Goal: Task Accomplishment & Management: Manage account settings

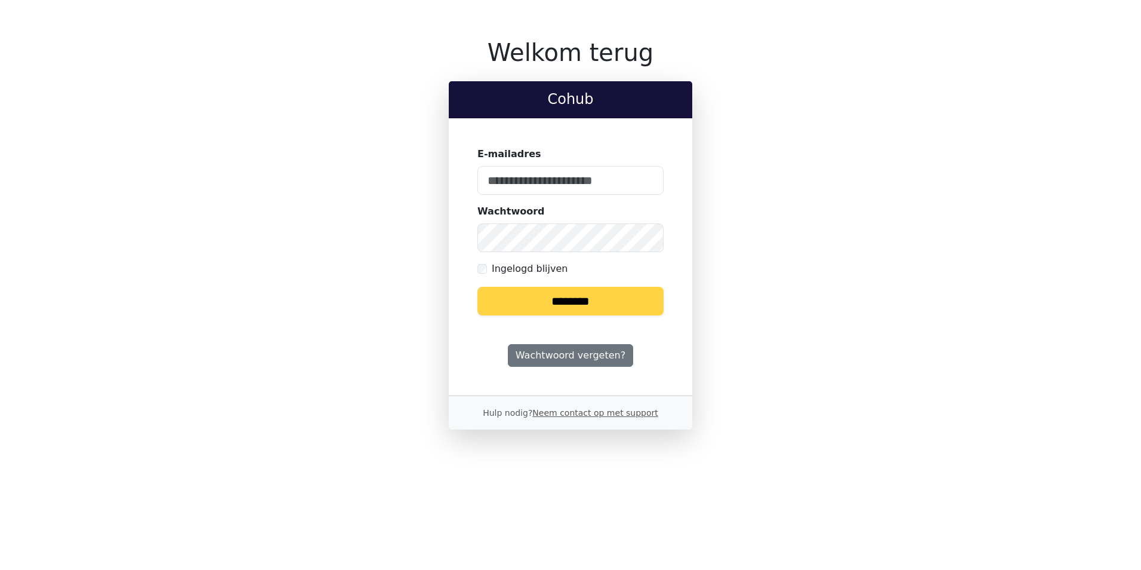
type input "**********"
click at [648, 176] on keeper-lock "Open Keeper Popup" at bounding box center [647, 180] width 14 height 14
click at [636, 297] on input "********" at bounding box center [571, 301] width 186 height 29
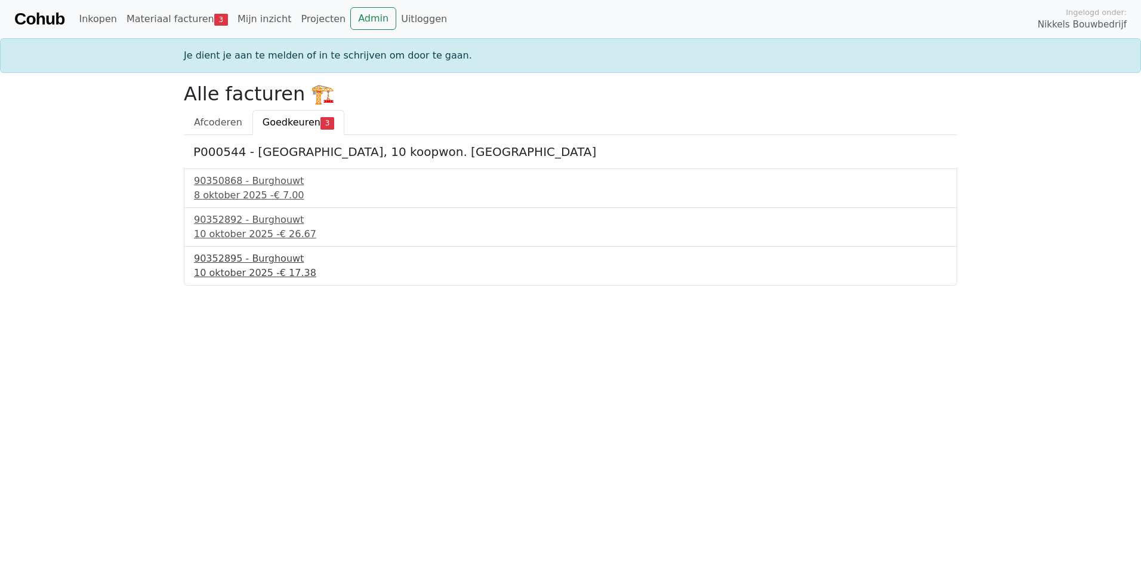
click at [296, 262] on div "90352895 - Burghouwt" at bounding box center [570, 258] width 753 height 14
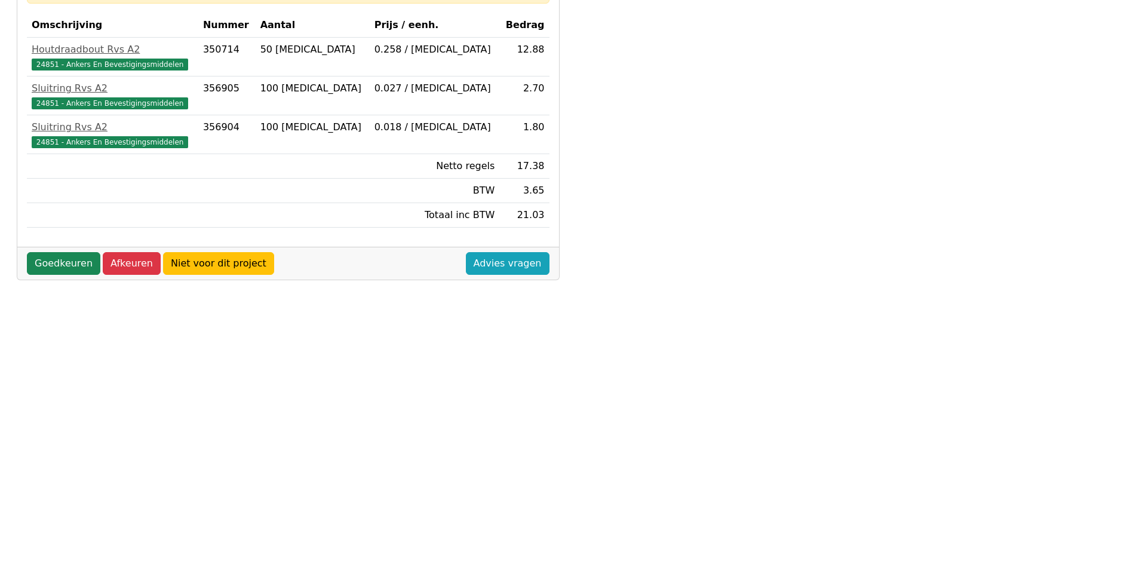
scroll to position [358, 0]
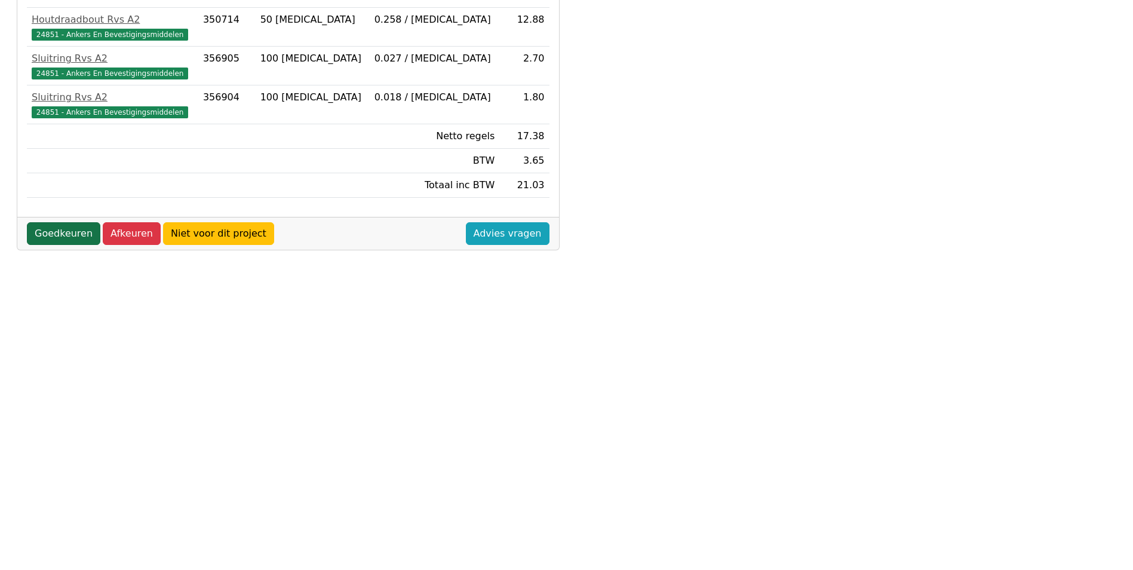
click at [85, 233] on link "Goedkeuren" at bounding box center [63, 233] width 73 height 23
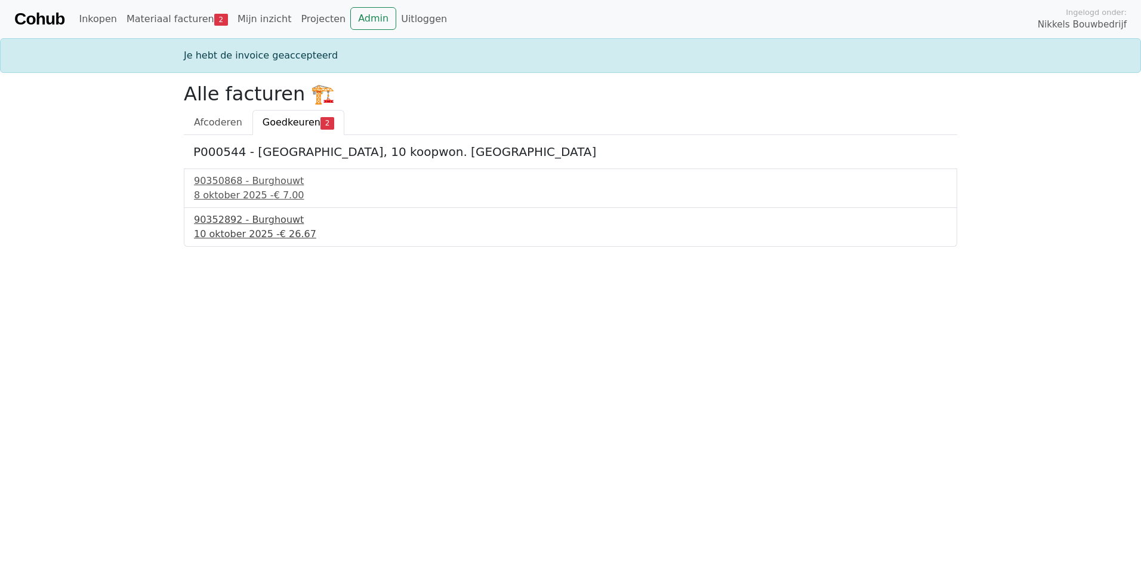
click at [247, 228] on div "10 oktober 2025 - € 26.67" at bounding box center [570, 234] width 753 height 14
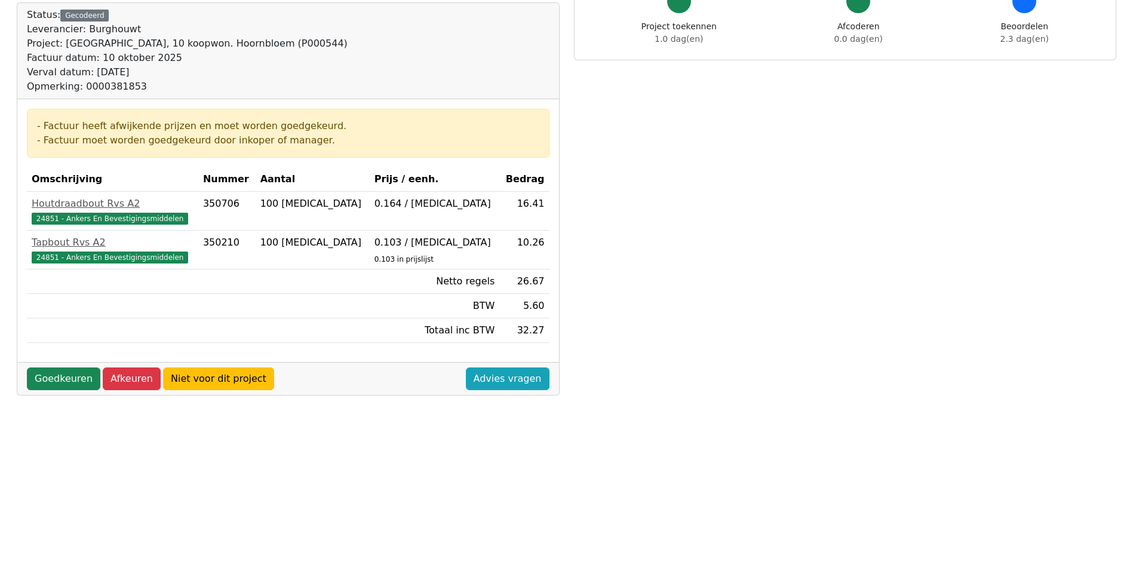
scroll to position [239, 0]
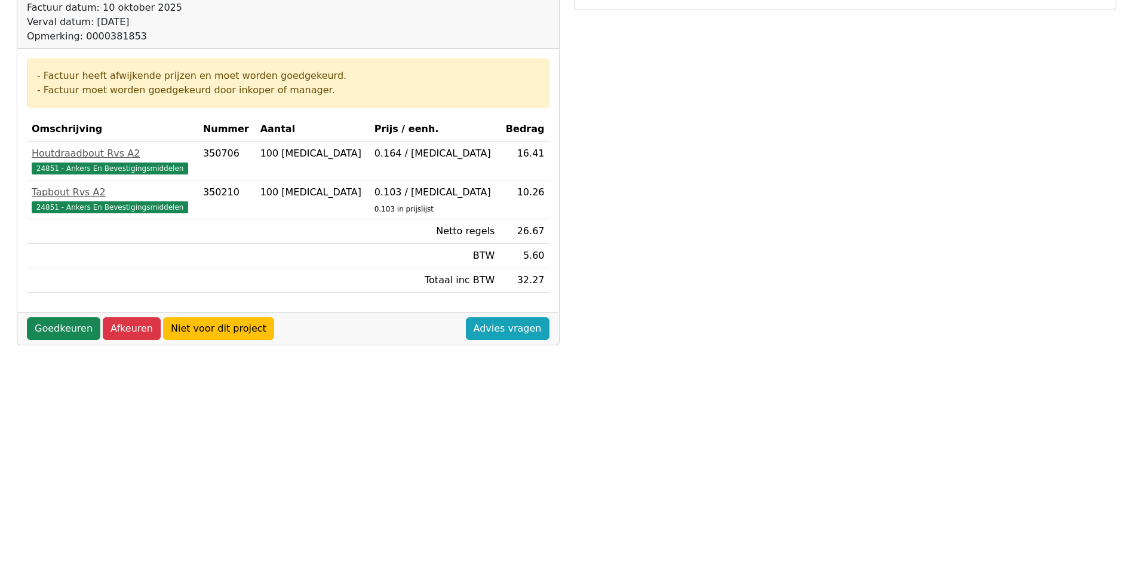
drag, startPoint x: 251, startPoint y: 302, endPoint x: 251, endPoint y: 296, distance: 6.0
click at [251, 296] on div "- Factuur heeft afwijkende prijzen en moet worden goedgekeurd. - Factuur moet w…" at bounding box center [287, 180] width 541 height 263
click at [81, 334] on link "Goedkeuren" at bounding box center [63, 328] width 73 height 23
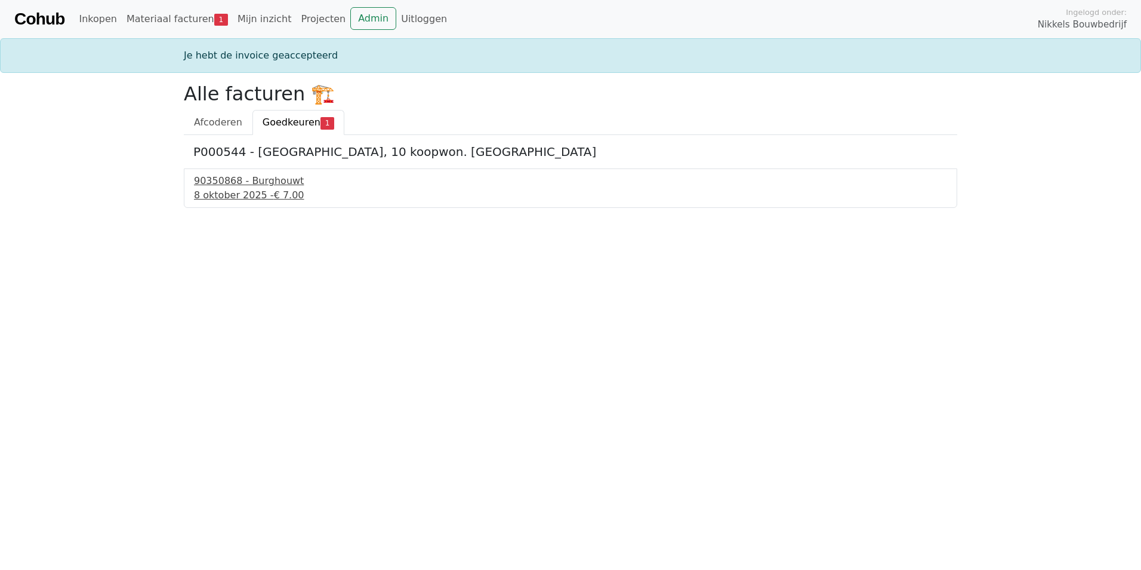
click at [274, 195] on span "€ 7.00" at bounding box center [289, 194] width 30 height 11
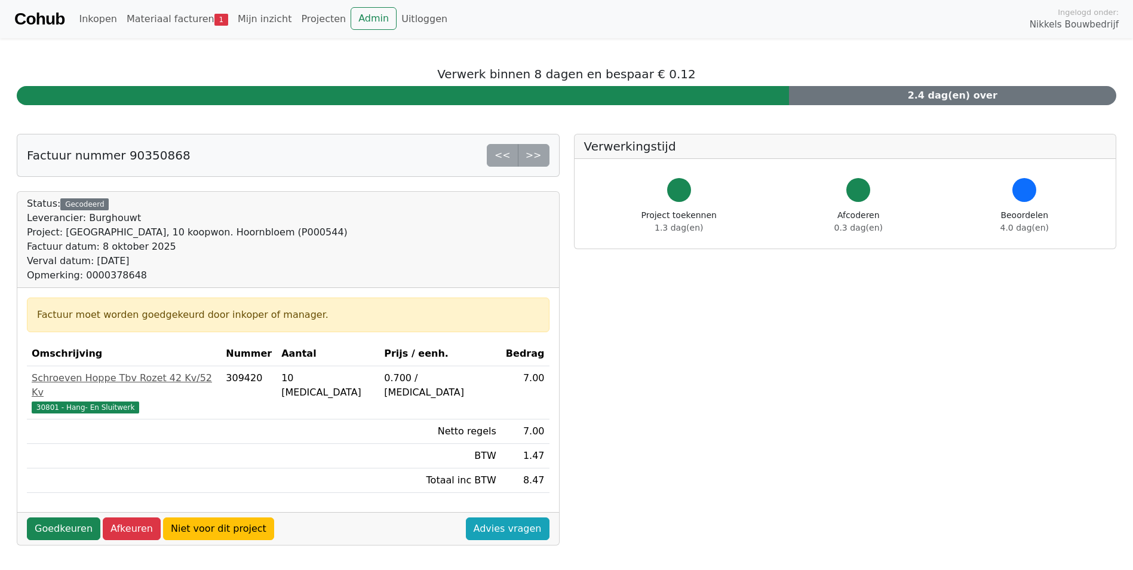
drag, startPoint x: 259, startPoint y: 269, endPoint x: 299, endPoint y: 230, distance: 55.3
click at [299, 230] on div "Status: Gecodeerd Leverancier: Burghouwt Project: Apeldoorn, 10 koopwon. Hoornb…" at bounding box center [288, 239] width 522 height 86
click at [81, 517] on link "Goedkeuren" at bounding box center [63, 528] width 73 height 23
